Goal: Go to known website: Access a specific website the user already knows

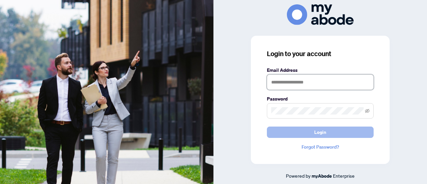
type input "**********"
click at [338, 131] on button "Login" at bounding box center [320, 131] width 107 height 11
